Goal: Find specific page/section: Find specific page/section

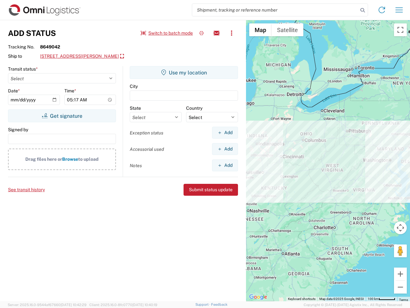
click at [275, 10] on input "search" at bounding box center [275, 10] width 166 height 12
click at [363, 10] on icon at bounding box center [362, 10] width 9 height 9
click at [382, 10] on icon at bounding box center [382, 10] width 10 height 10
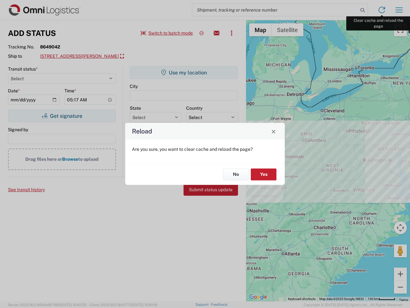
click at [399, 10] on div "Reload Are you sure, you want to clear cache and reload the page? No Yes" at bounding box center [205, 154] width 410 height 308
click at [167, 33] on div "Reload Are you sure, you want to clear cache and reload the page? No Yes" at bounding box center [205, 154] width 410 height 308
click at [202, 33] on div "Reload Are you sure, you want to clear cache and reload the page? No Yes" at bounding box center [205, 154] width 410 height 308
click at [217, 33] on div "Reload Are you sure, you want to clear cache and reload the page? No Yes" at bounding box center [205, 154] width 410 height 308
click at [232, 33] on div "Reload Are you sure, you want to clear cache and reload the page? No Yes" at bounding box center [205, 154] width 410 height 308
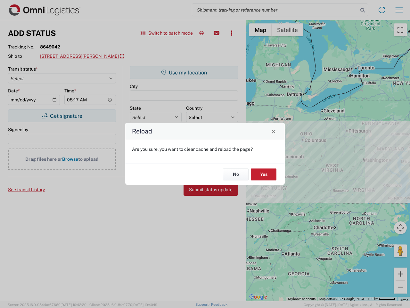
click at [99, 56] on div "Reload Are you sure, you want to clear cache and reload the page? No Yes" at bounding box center [205, 154] width 410 height 308
click at [62, 116] on div "Reload Are you sure, you want to clear cache and reload the page? No Yes" at bounding box center [205, 154] width 410 height 308
